Goal: Transaction & Acquisition: Purchase product/service

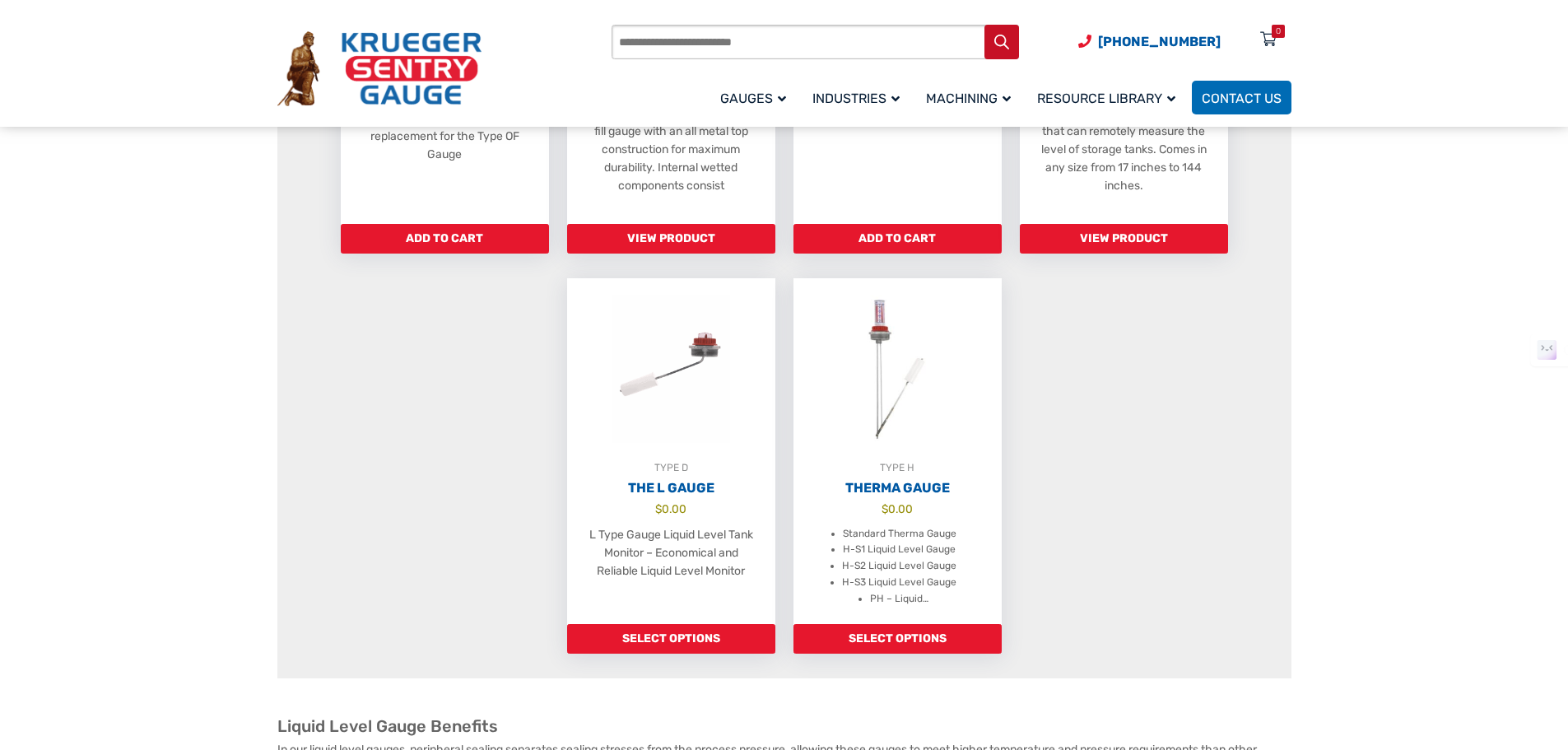
scroll to position [1153, 0]
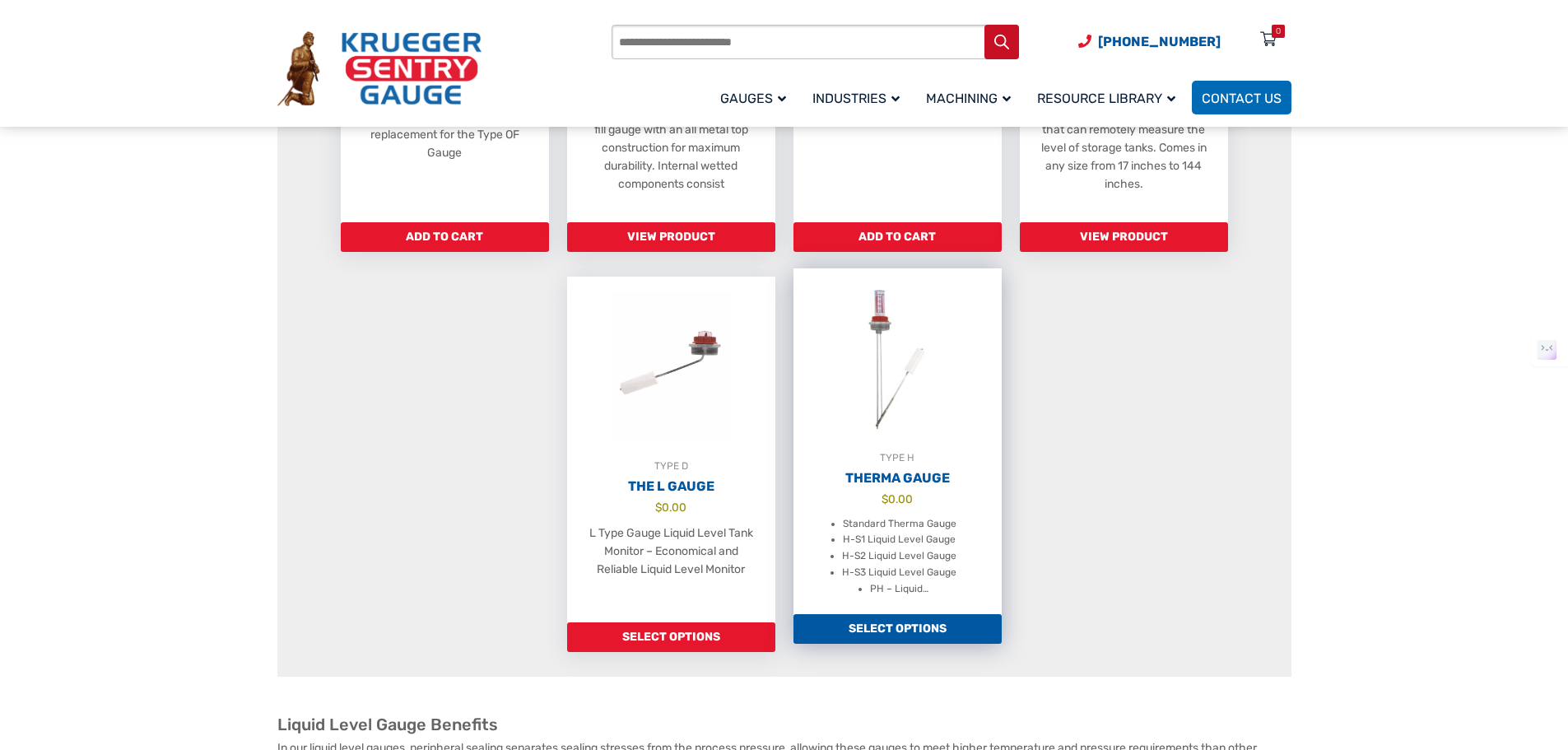
click at [917, 487] on h2 "Therma Gauge" at bounding box center [898, 479] width 208 height 16
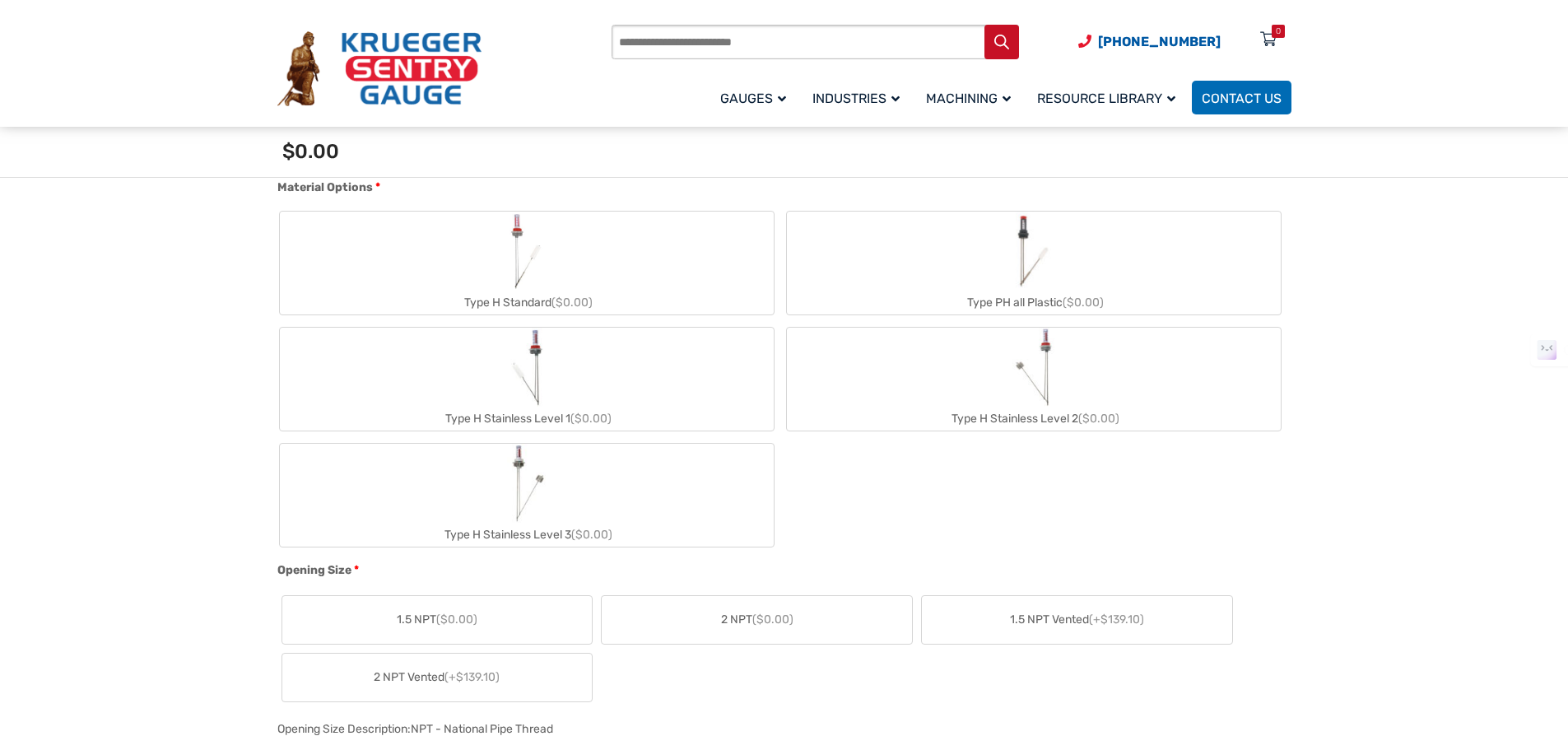
scroll to position [659, 0]
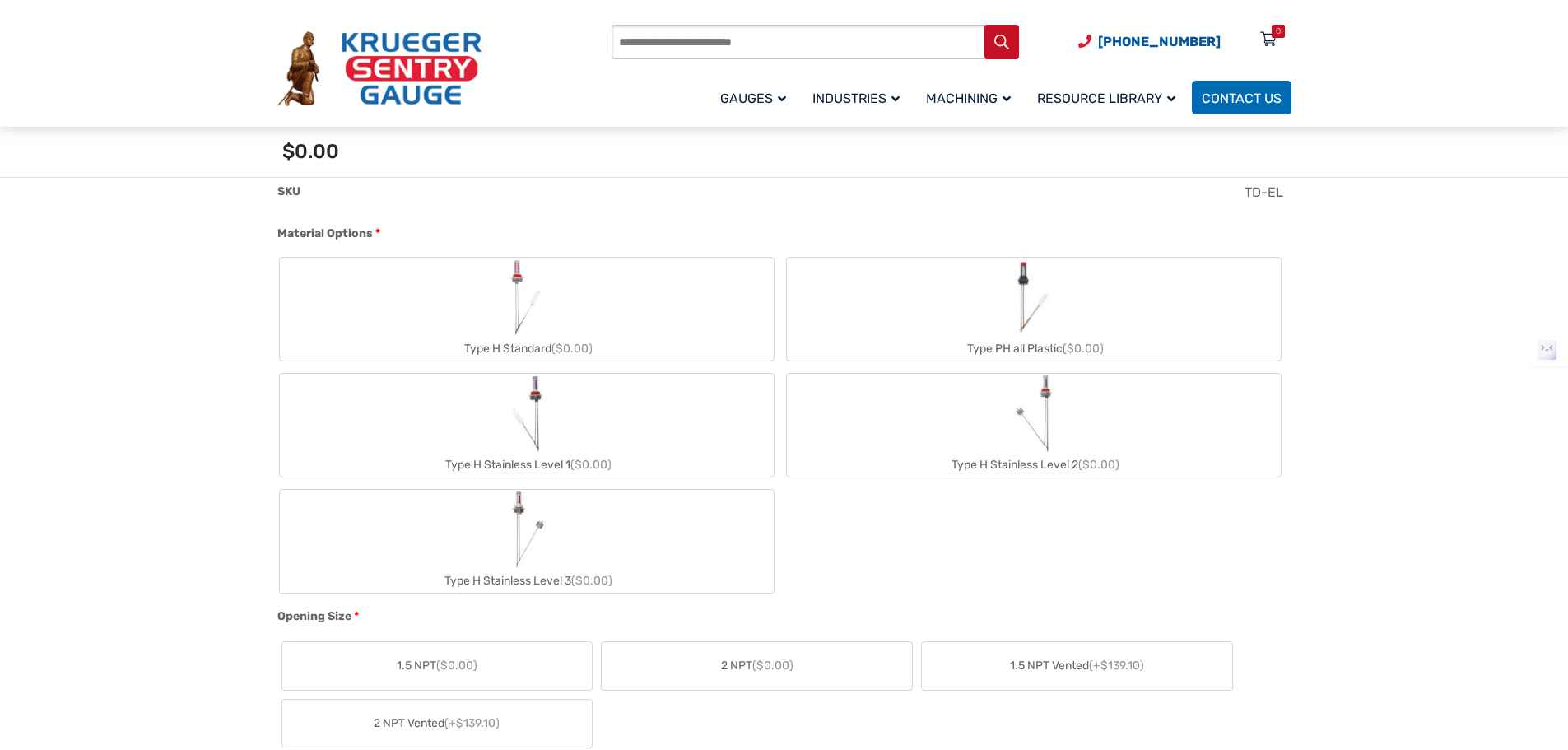
click at [1013, 465] on div "Type H Stainless Level 2 ($0.00)" at bounding box center [1034, 464] width 494 height 23
type input "**"
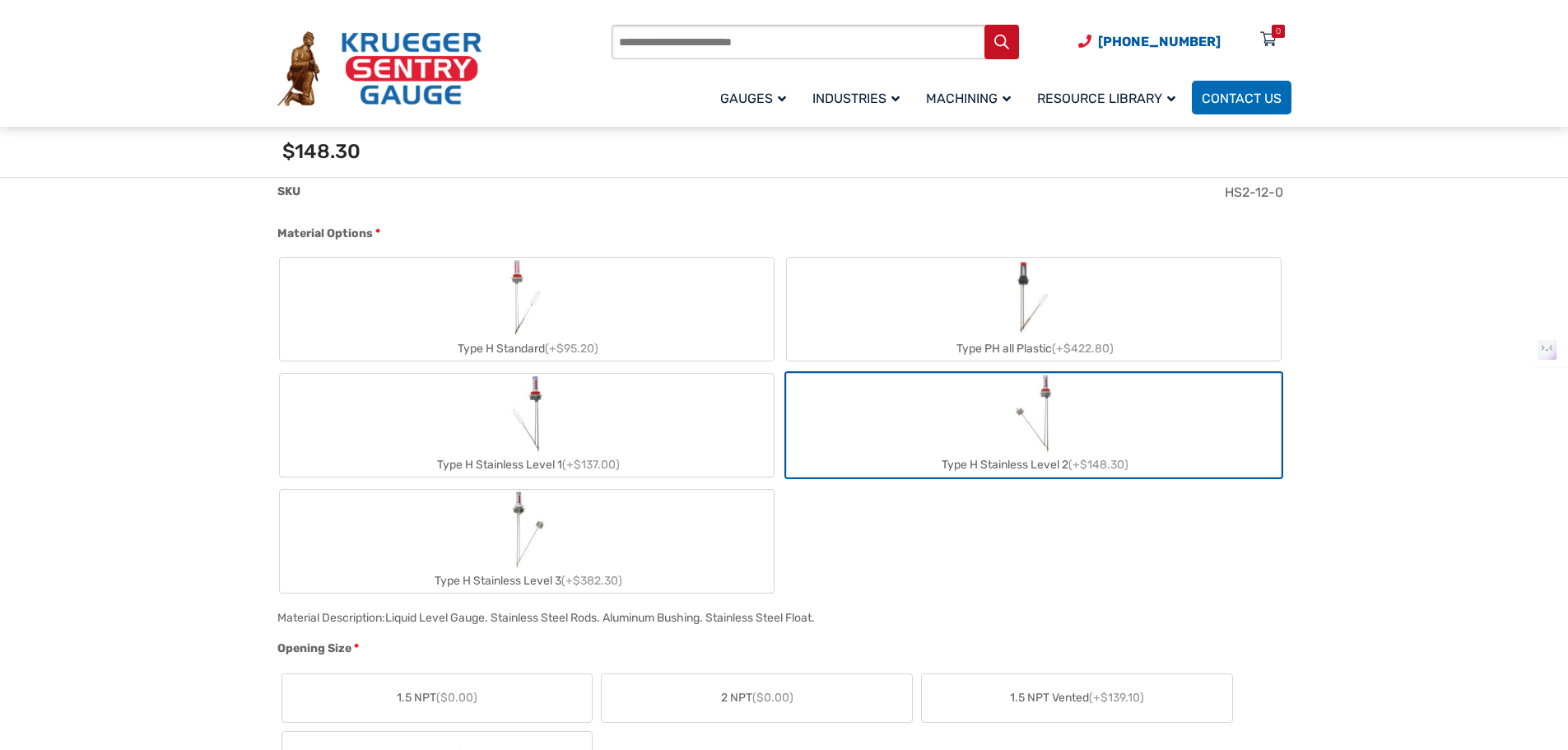
click at [1044, 424] on img "Type H Stainless Level 2" at bounding box center [1034, 414] width 42 height 79
click at [1043, 440] on img "Type H Stainless Level 2" at bounding box center [1034, 414] width 42 height 79
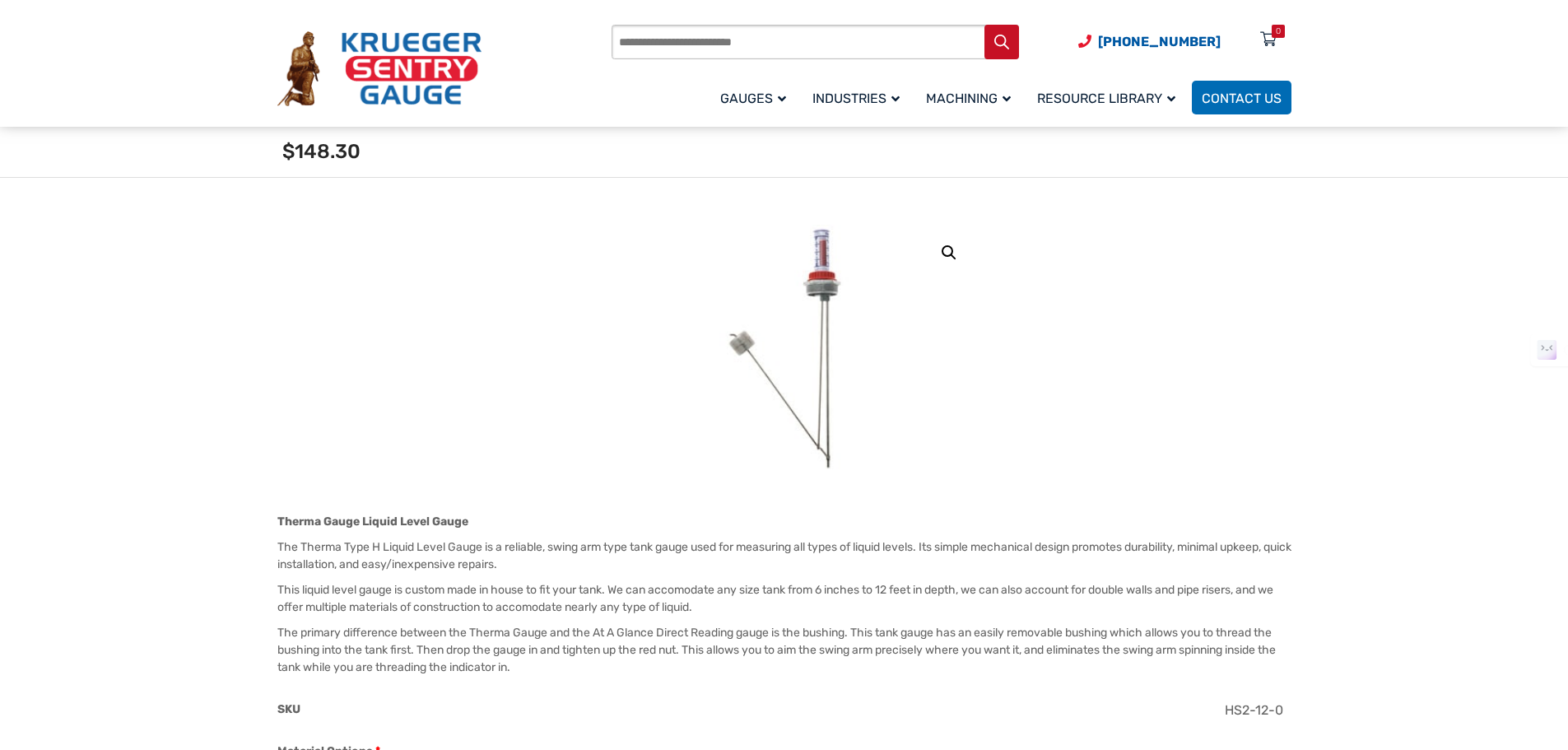
scroll to position [0, 0]
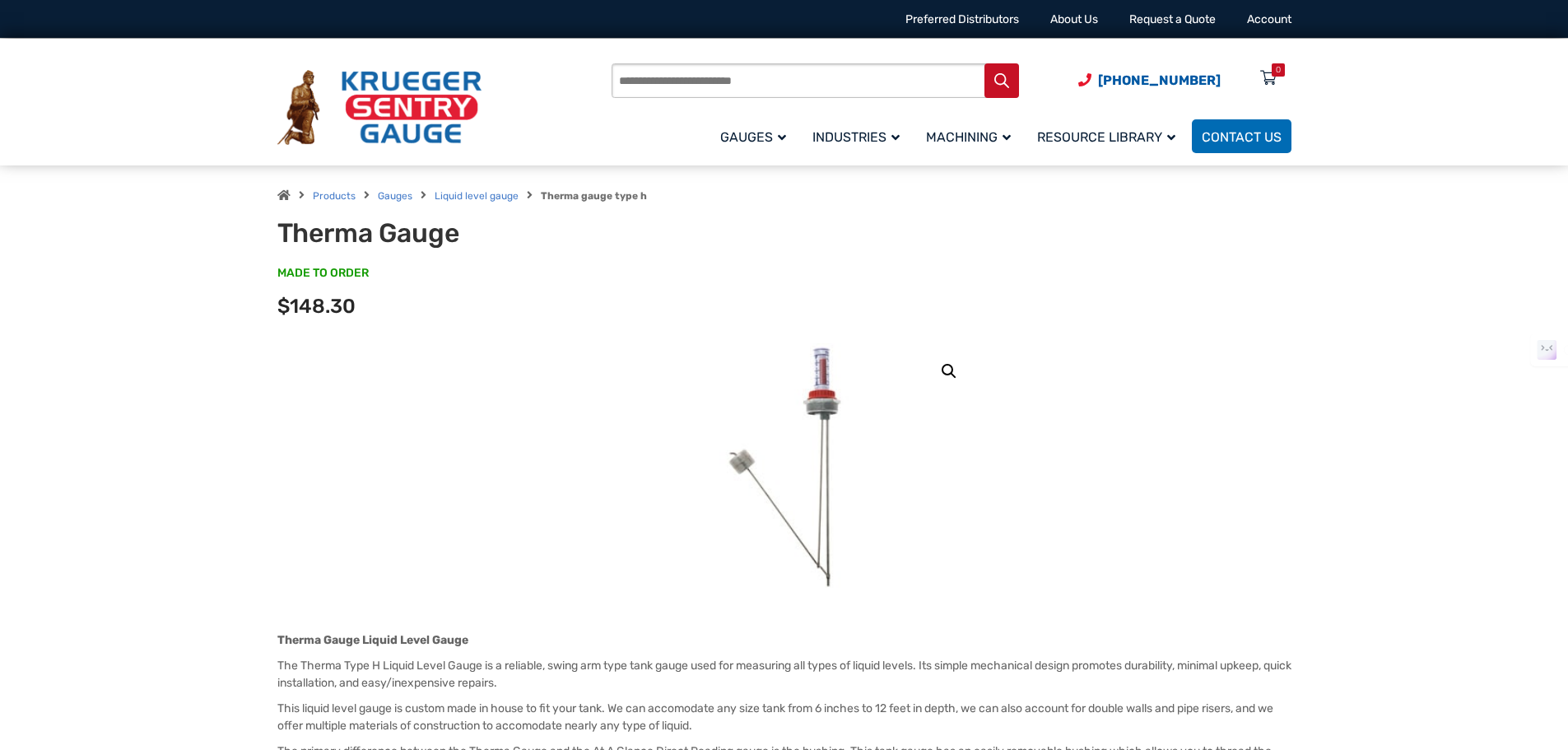
click at [818, 408] on img at bounding box center [784, 467] width 131 height 247
click at [944, 367] on link "🔍" at bounding box center [949, 371] width 30 height 30
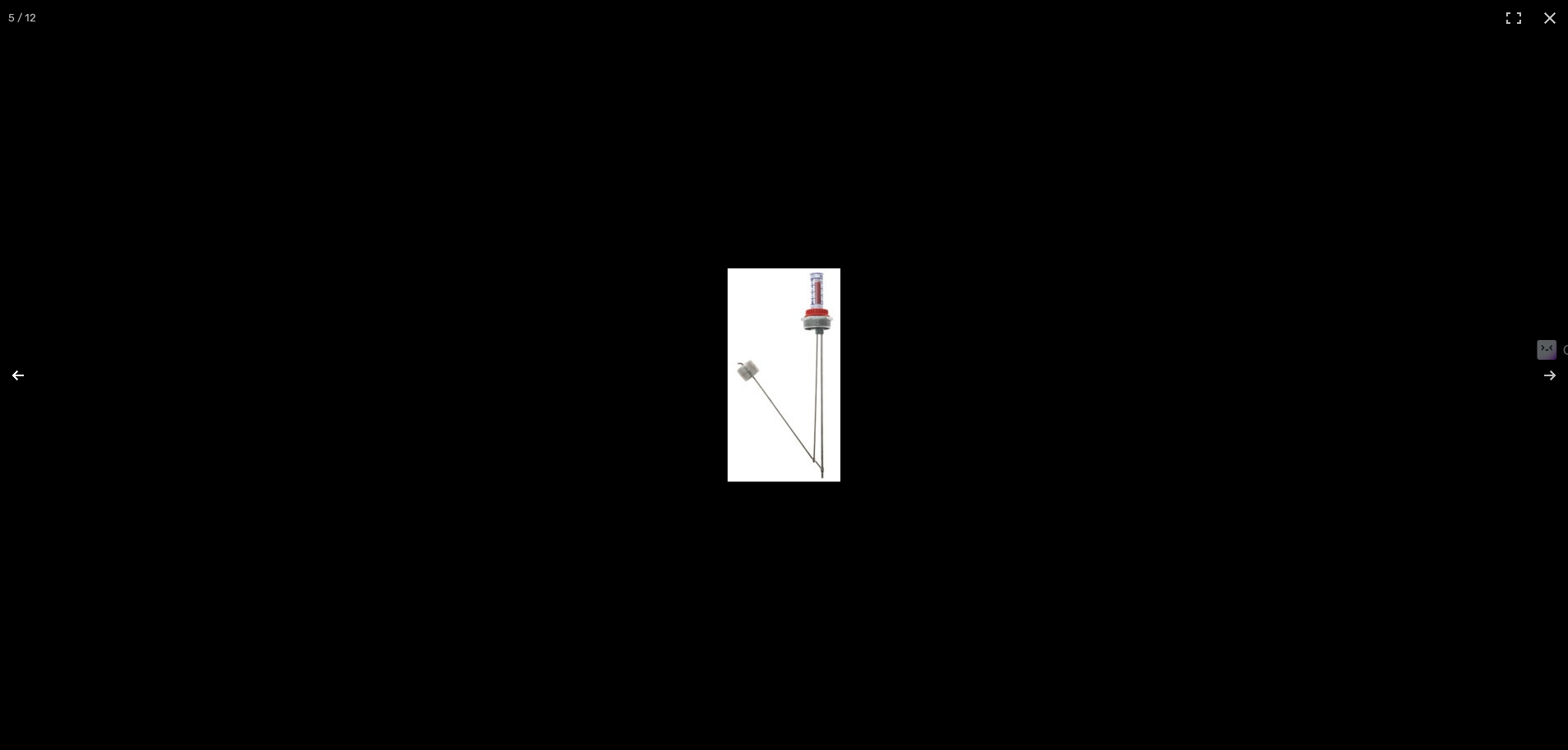
click at [20, 369] on button "Previous (arrow left)" at bounding box center [29, 375] width 58 height 82
click at [1540, 19] on button "Close (Esc)" at bounding box center [1550, 18] width 36 height 36
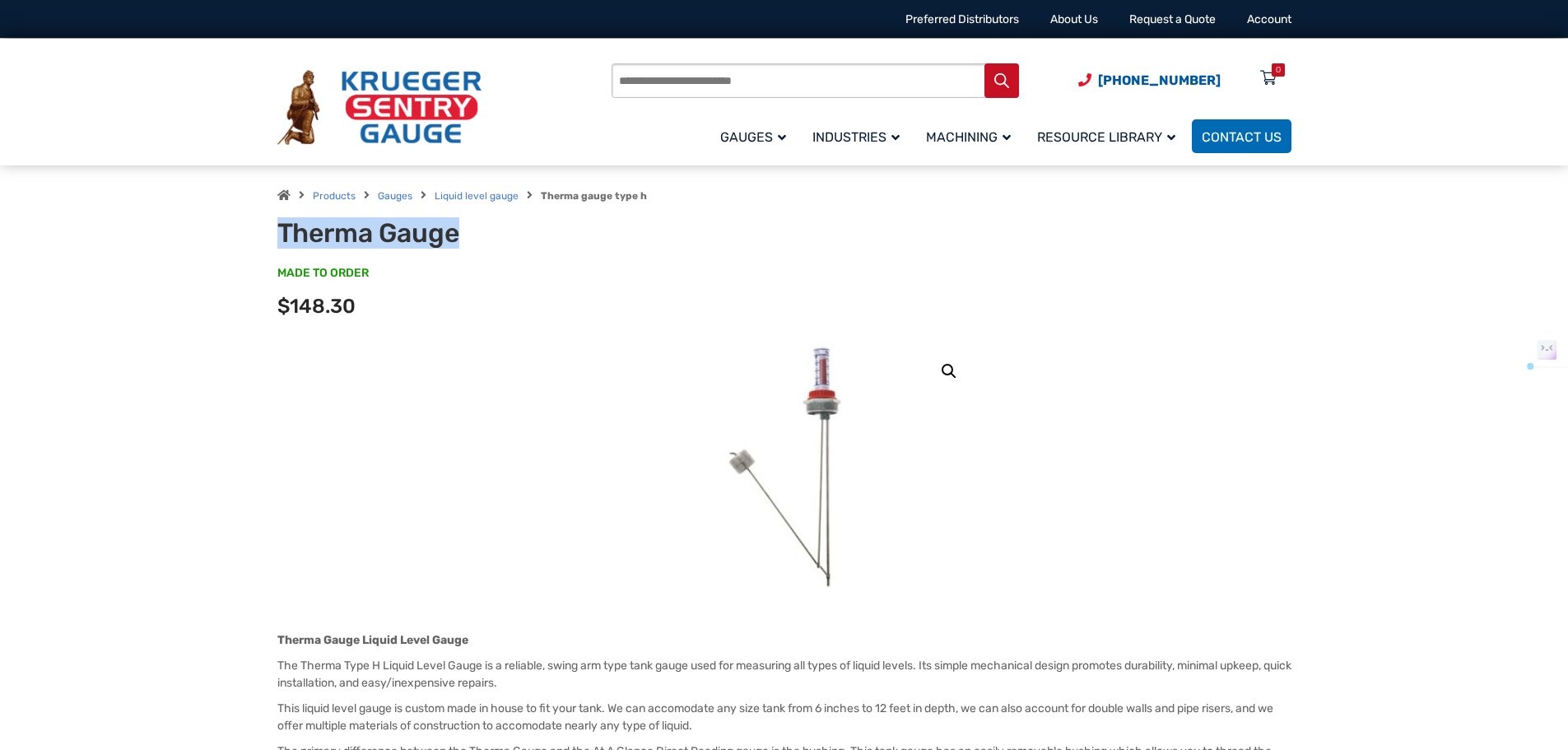
drag, startPoint x: 278, startPoint y: 236, endPoint x: 454, endPoint y: 224, distance: 176.4
click at [454, 224] on h1 "Therma Gauge" at bounding box center [480, 233] width 406 height 32
copy h1 "Therma Gauge"
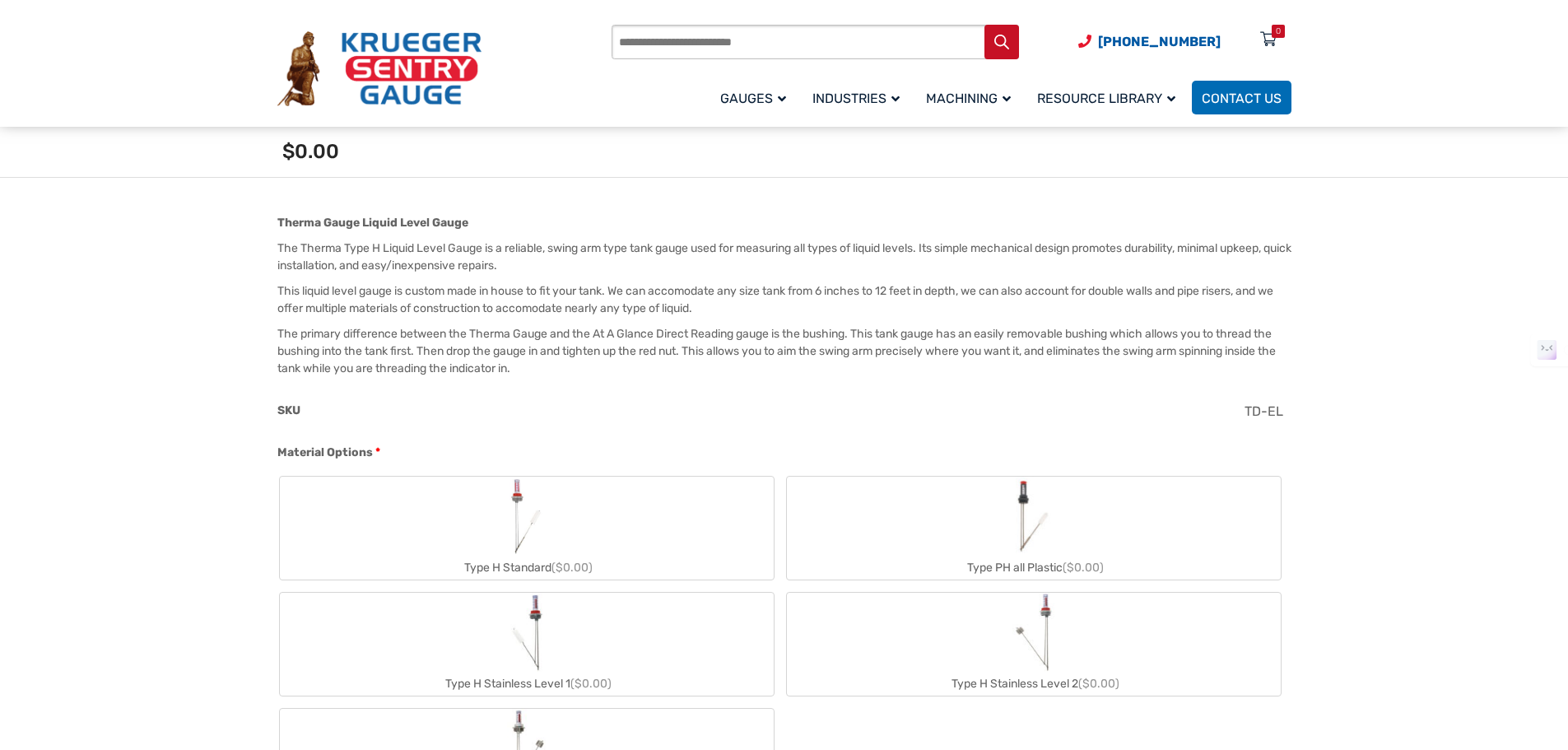
scroll to position [741, 0]
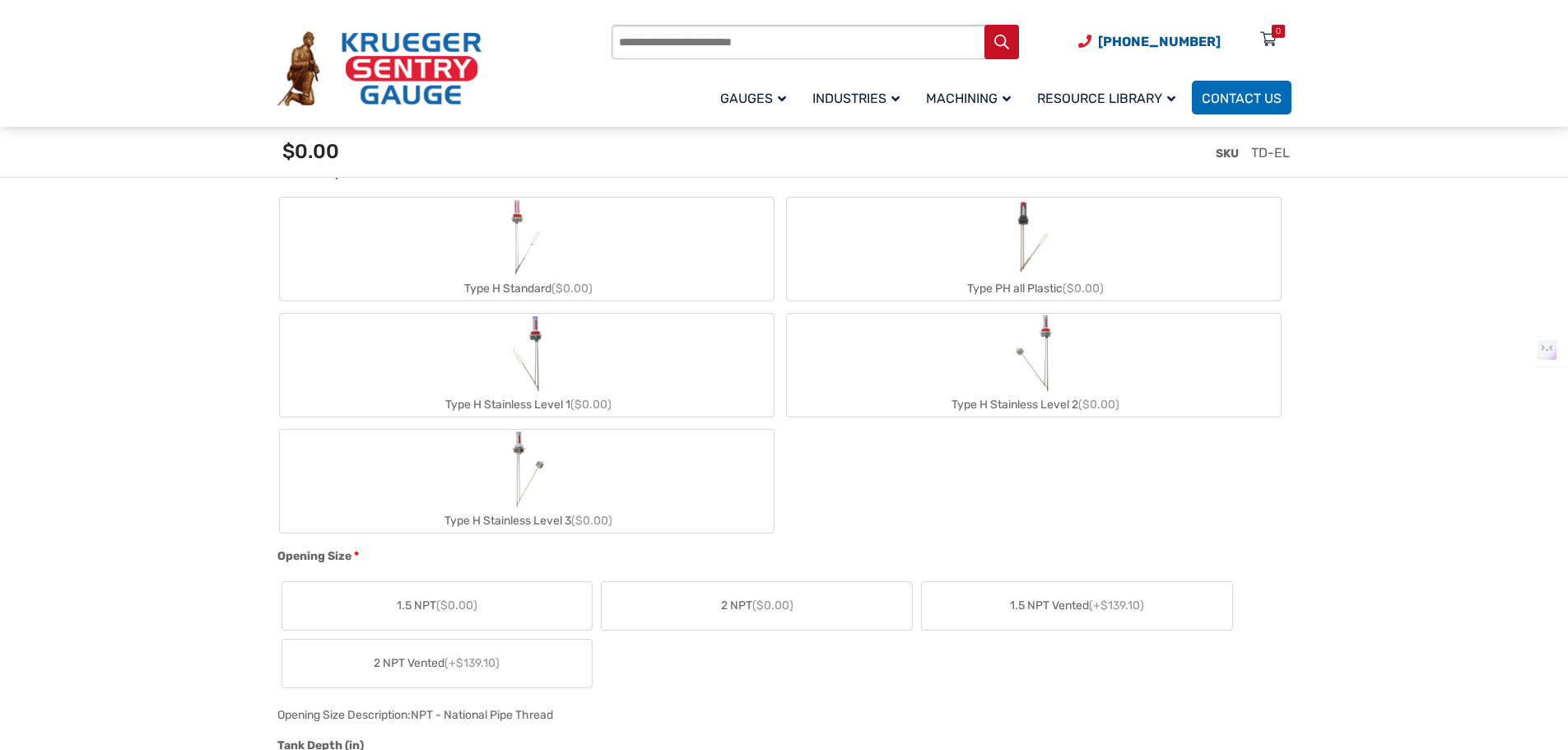
click at [1041, 364] on img "Type H Stainless Level 2" at bounding box center [1034, 353] width 42 height 79
type input "**"
